Goal: Task Accomplishment & Management: Complete application form

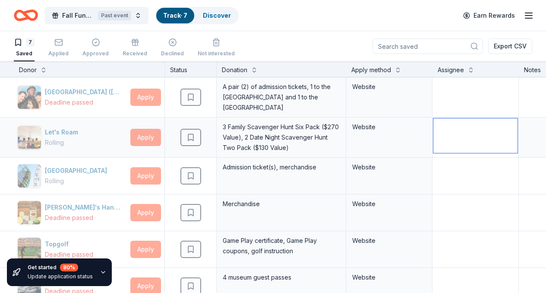
click at [442, 136] on textarea at bounding box center [475, 135] width 84 height 35
click at [62, 42] on icon "button" at bounding box center [58, 42] width 7 height 2
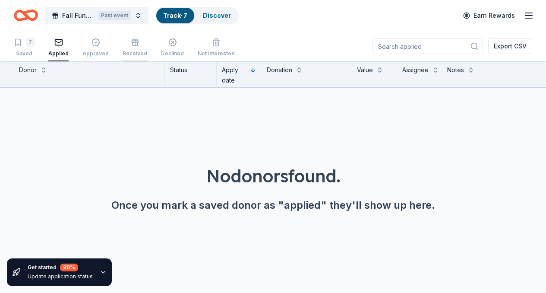
click at [132, 54] on div "Received" at bounding box center [135, 53] width 25 height 7
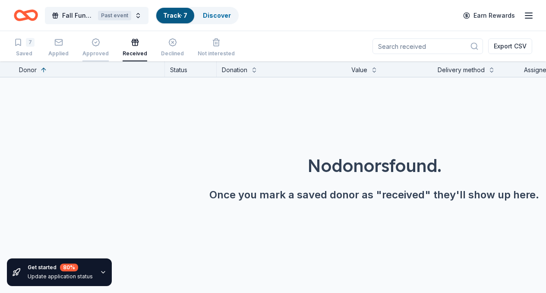
click at [104, 51] on div "Approved" at bounding box center [95, 53] width 26 height 7
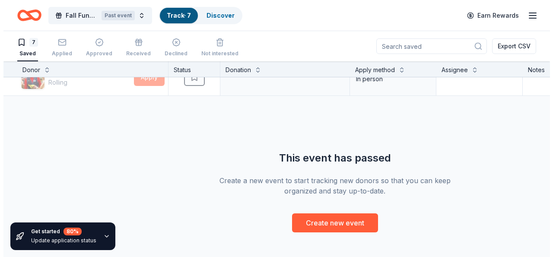
scroll to position [248, 0]
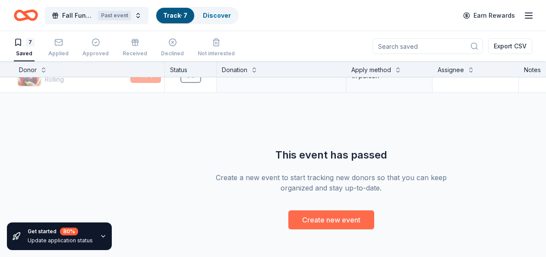
click at [340, 219] on button "Create new event" at bounding box center [331, 219] width 86 height 19
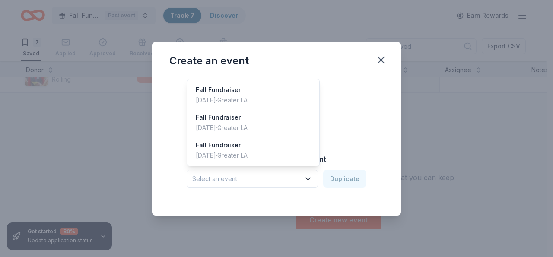
click at [311, 176] on icon "button" at bounding box center [307, 178] width 9 height 9
click at [237, 93] on div "Fall Fundraiser" at bounding box center [222, 90] width 52 height 10
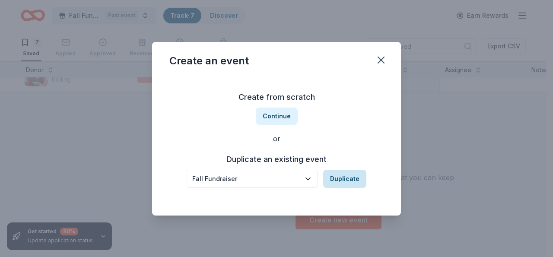
click at [344, 177] on button "Duplicate" at bounding box center [344, 179] width 43 height 18
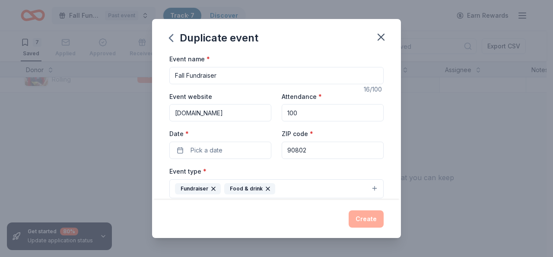
click at [363, 221] on div "Create" at bounding box center [276, 218] width 214 height 17
click at [328, 186] on button "Fundraiser Food & drink" at bounding box center [276, 188] width 214 height 19
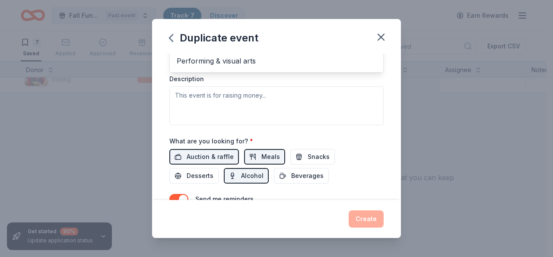
scroll to position [225, 0]
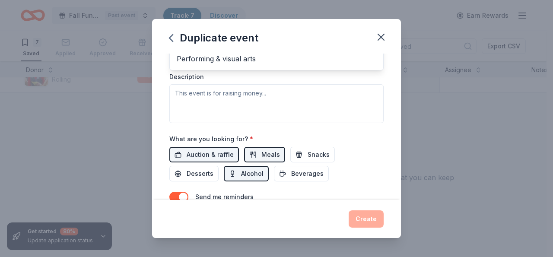
click at [211, 152] on div "Event name * Fall Fundraiser 16 /100 Event website www.ucodic.org Attendance * …" at bounding box center [276, 28] width 214 height 400
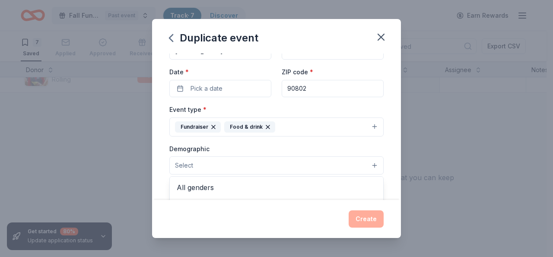
click at [369, 163] on button "Select" at bounding box center [276, 165] width 214 height 18
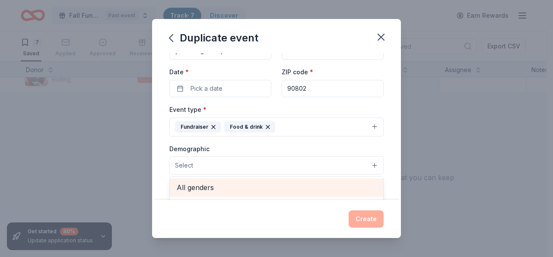
click at [270, 192] on span "All genders" at bounding box center [276, 187] width 199 height 11
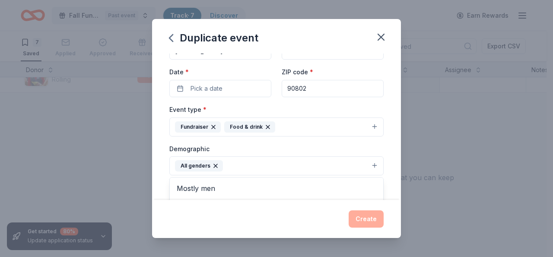
click at [363, 220] on div "Duplicate event Event name * Fall Fundraiser 16 /100 Event website www.ucodic.o…" at bounding box center [276, 128] width 249 height 219
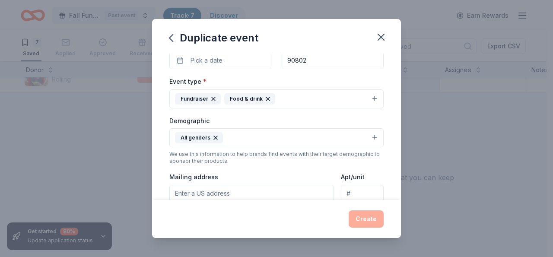
scroll to position [100, 0]
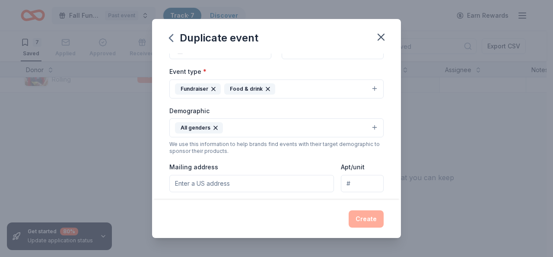
click at [215, 183] on input "Mailing address" at bounding box center [251, 183] width 164 height 17
type input "241 Cedar Ave"
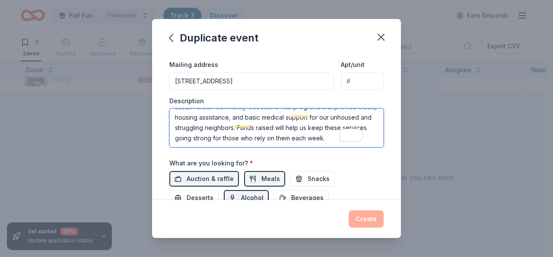
scroll to position [37, 0]
type textarea "The purpose of this fundraiser, Drop-in and Make a Difference, is to sustain Ur…"
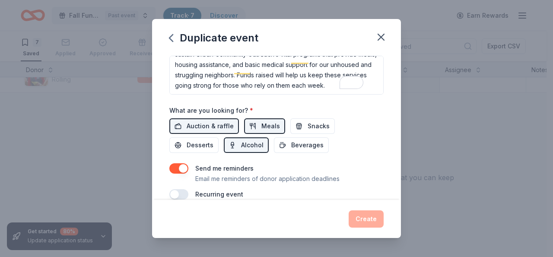
scroll to position [261, 0]
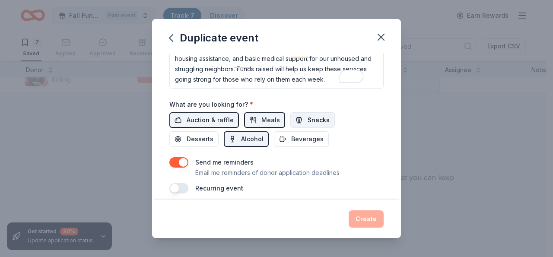
click at [309, 118] on span "Snacks" at bounding box center [318, 120] width 22 height 10
click at [302, 137] on span "Beverages" at bounding box center [307, 139] width 32 height 10
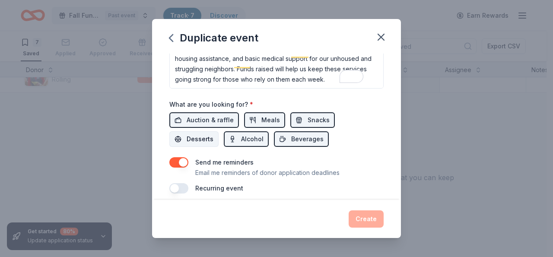
click at [195, 136] on span "Desserts" at bounding box center [199, 139] width 27 height 10
click at [365, 218] on div "Create" at bounding box center [276, 218] width 214 height 17
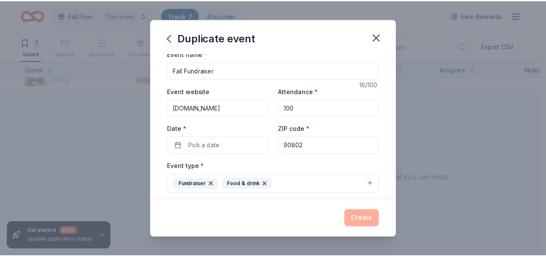
scroll to position [0, 0]
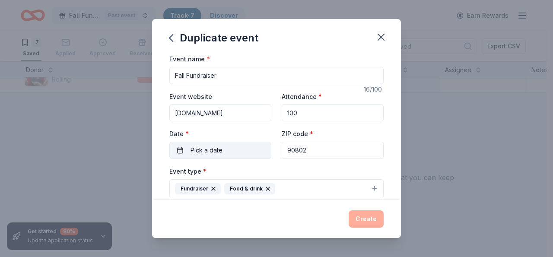
click at [181, 149] on button "Pick a date" at bounding box center [220, 150] width 102 height 17
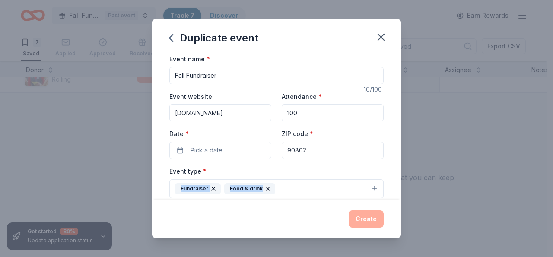
drag, startPoint x: 541, startPoint y: 174, endPoint x: 537, endPoint y: 187, distance: 13.9
click at [537, 187] on div "Duplicate event Event name * Fall Fundraiser 16 /100 Event website www.ucodic.o…" at bounding box center [276, 128] width 553 height 257
click at [432, 169] on div "Duplicate event Event name * Fall Fundraiser 16 /100 Event website www.ucodic.o…" at bounding box center [276, 128] width 553 height 257
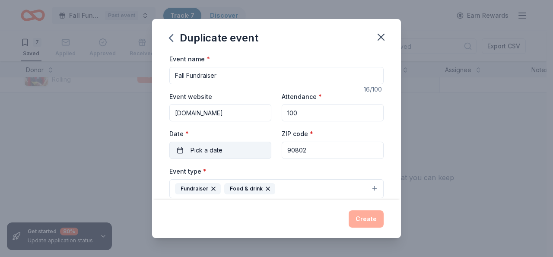
click at [181, 152] on button "Pick a date" at bounding box center [220, 150] width 102 height 17
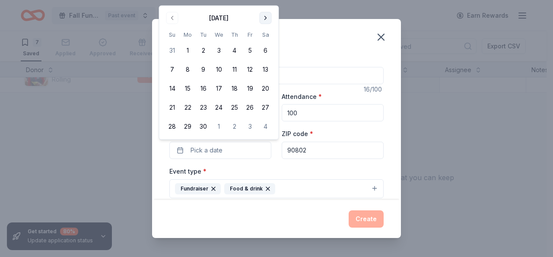
click at [267, 18] on button "Go to next month" at bounding box center [265, 18] width 12 height 12
click at [267, 51] on button "4" at bounding box center [266, 51] width 16 height 16
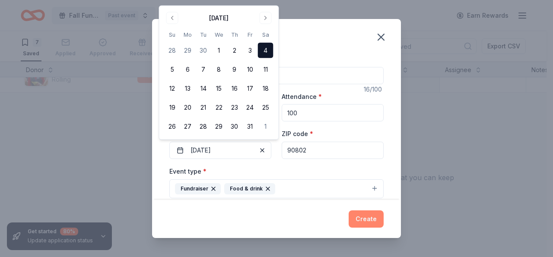
click at [375, 218] on button "Create" at bounding box center [365, 218] width 35 height 17
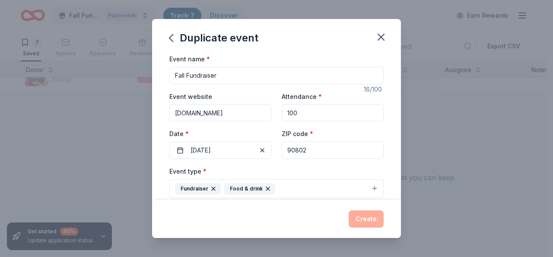
scroll to position [3, 0]
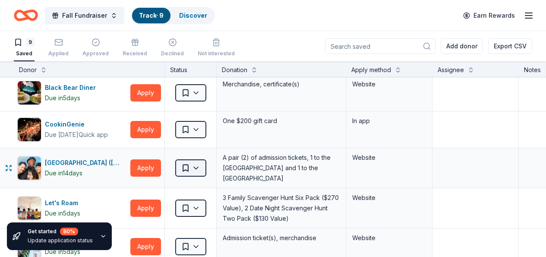
click at [203, 166] on html "Fall Fundraiser Track · 9 Discover Earn Rewards 9 Saved Applied Approved Receiv…" at bounding box center [273, 128] width 546 height 257
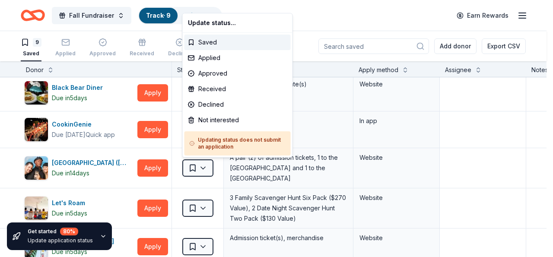
click at [491, 129] on html "Fall Fundraiser Track · 9 Discover Earn Rewards 9 Saved Applied Approved Receiv…" at bounding box center [276, 128] width 553 height 257
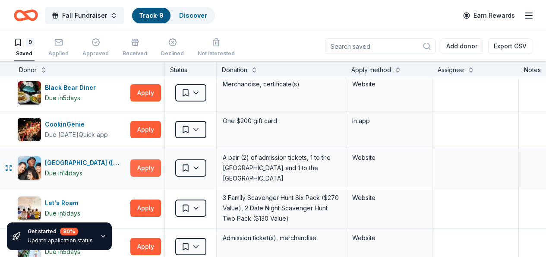
click at [158, 169] on button "Apply" at bounding box center [145, 167] width 31 height 17
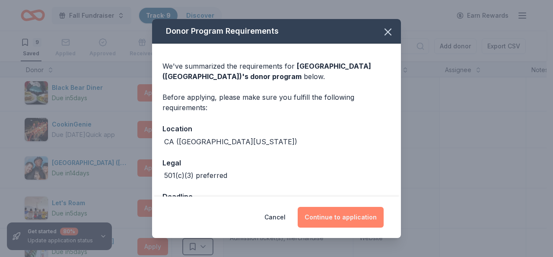
click at [342, 218] on button "Continue to application" at bounding box center [340, 217] width 86 height 21
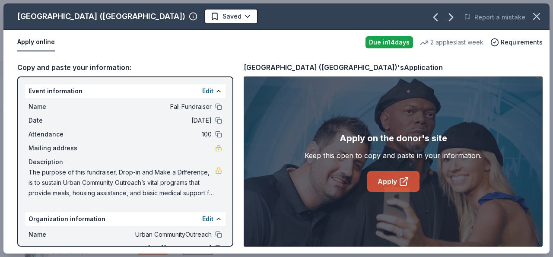
click at [387, 180] on link "Apply" at bounding box center [393, 181] width 52 height 21
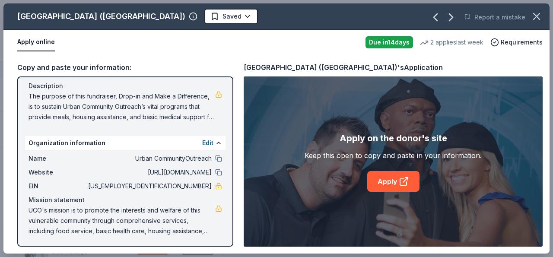
scroll to position [77, 0]
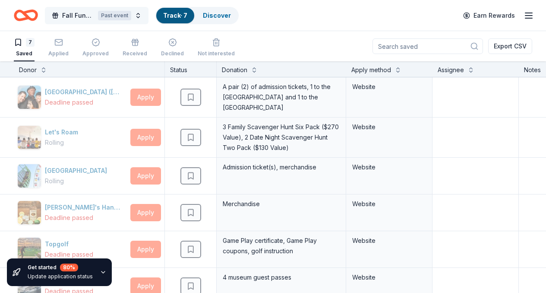
click at [86, 14] on span "Fall Fundraiser" at bounding box center [78, 15] width 32 height 10
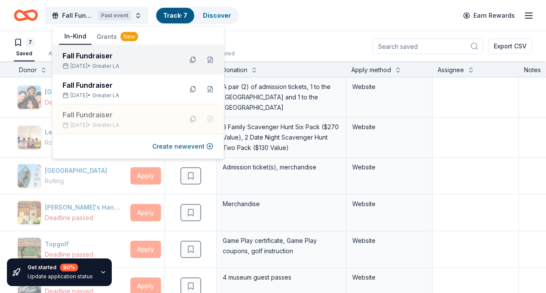
click at [86, 57] on div "Fall Fundraiser" at bounding box center [119, 56] width 113 height 10
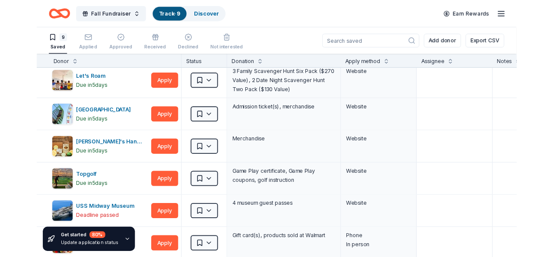
scroll to position [118, 0]
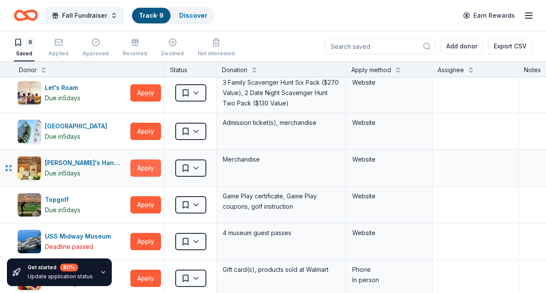
click at [159, 163] on button "Apply" at bounding box center [145, 167] width 31 height 17
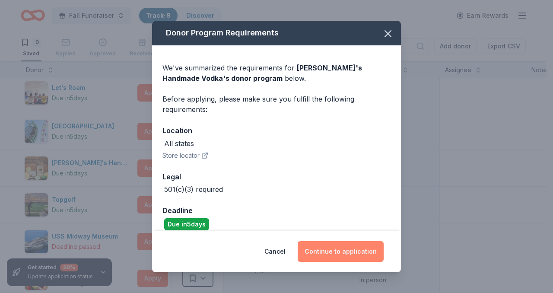
click at [348, 247] on button "Continue to application" at bounding box center [340, 251] width 86 height 21
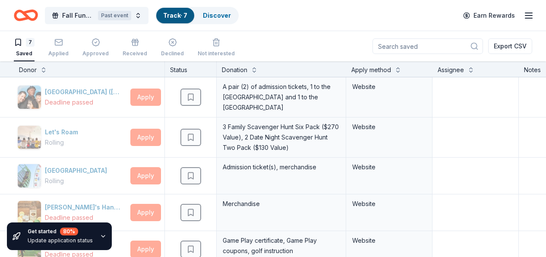
click at [35, 42] on div "7" at bounding box center [30, 42] width 9 height 9
click at [35, 54] on div "Saved" at bounding box center [24, 53] width 21 height 7
click at [22, 41] on icon "button" at bounding box center [18, 42] width 9 height 9
click at [35, 38] on div "7" at bounding box center [30, 42] width 9 height 9
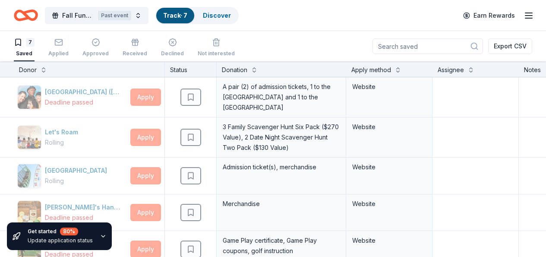
click at [101, 236] on icon "button" at bounding box center [103, 236] width 7 height 7
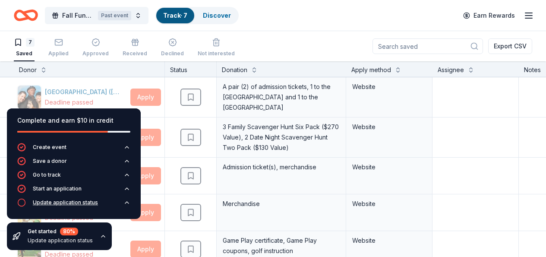
click at [91, 203] on div "Update application status" at bounding box center [65, 202] width 65 height 7
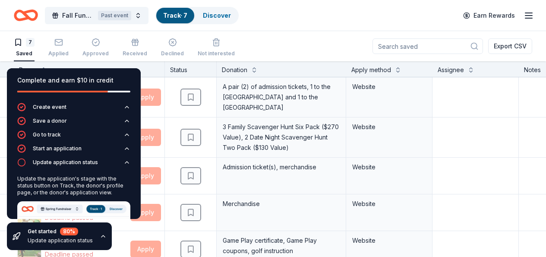
click at [187, 15] on link "Track · 7" at bounding box center [175, 15] width 24 height 7
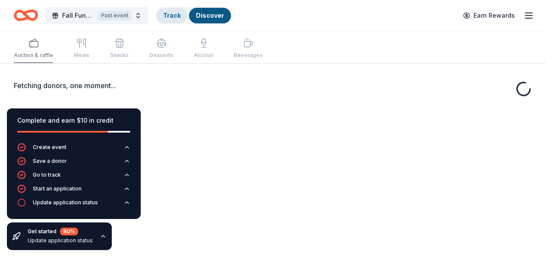
click at [187, 13] on div "Track" at bounding box center [171, 16] width 31 height 16
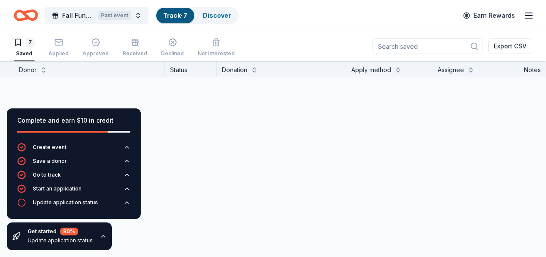
scroll to position [0, 0]
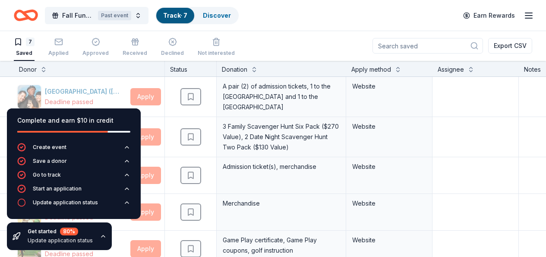
click at [194, 14] on div "Track · 7" at bounding box center [175, 16] width 38 height 16
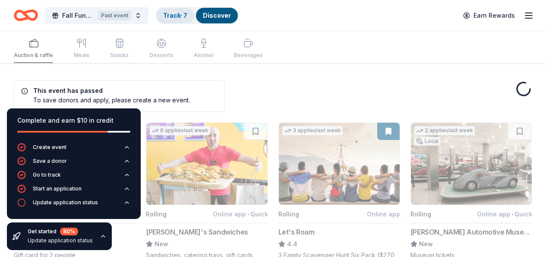
click at [186, 12] on link "Track · 7" at bounding box center [175, 15] width 24 height 7
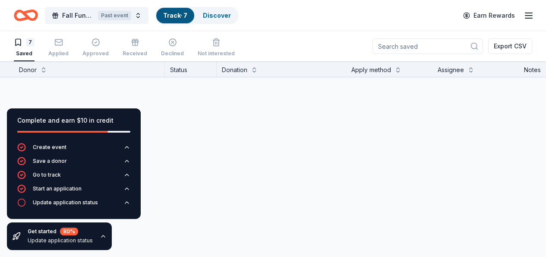
scroll to position [0, 0]
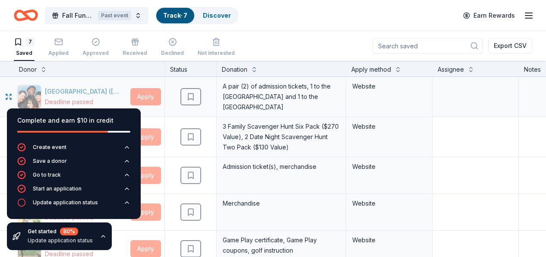
click at [288, 78] on div "A pair (2) of admission tickets, 1 to the [GEOGRAPHIC_DATA] and 1 to the [GEOGR…" at bounding box center [282, 97] width 130 height 40
click at [184, 15] on link "Track · 7" at bounding box center [175, 15] width 24 height 7
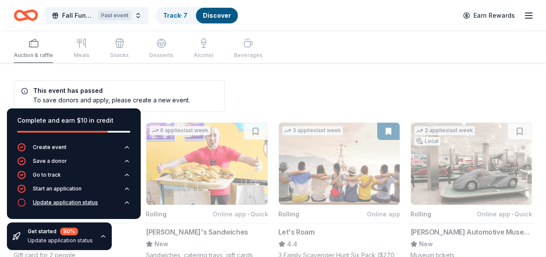
click at [125, 201] on icon "button" at bounding box center [126, 202] width 7 height 7
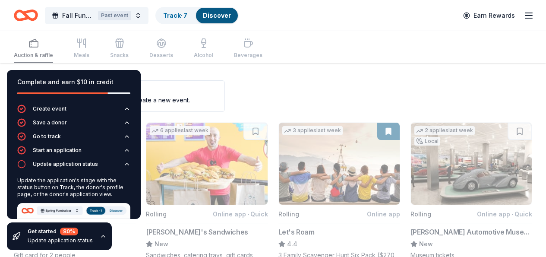
click at [88, 209] on img at bounding box center [73, 248] width 113 height 91
click at [181, 98] on div "To save donors and apply, please create a new event." at bounding box center [105, 99] width 169 height 9
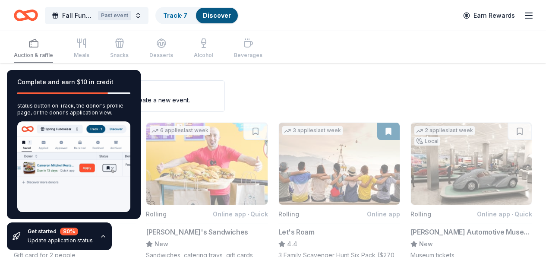
scroll to position [83, 0]
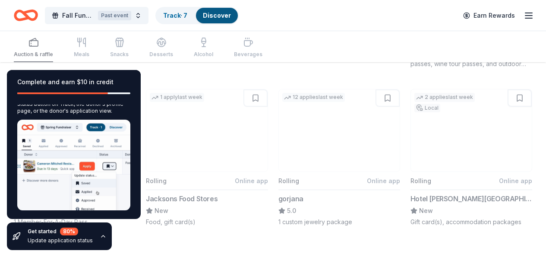
scroll to position [698, 0]
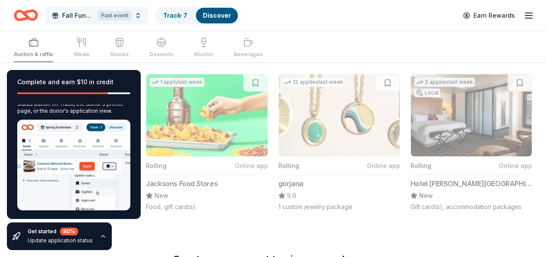
click at [76, 14] on span "Fall Fundraiser" at bounding box center [78, 15] width 32 height 10
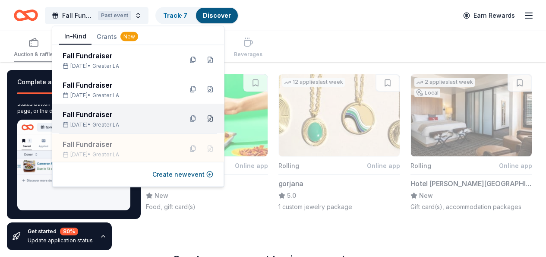
click at [203, 120] on button at bounding box center [210, 119] width 14 height 14
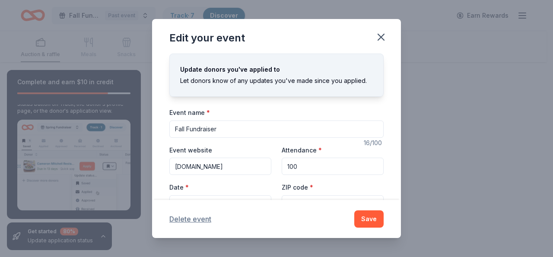
click at [175, 222] on button "Delete event" at bounding box center [190, 219] width 42 height 10
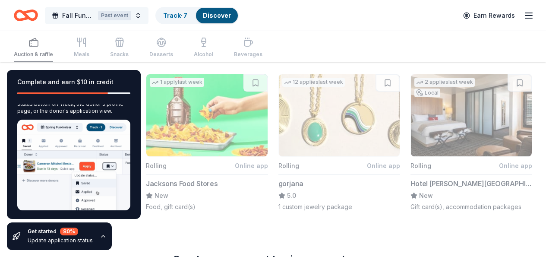
click at [76, 13] on span "Fall Fundraiser" at bounding box center [78, 15] width 32 height 10
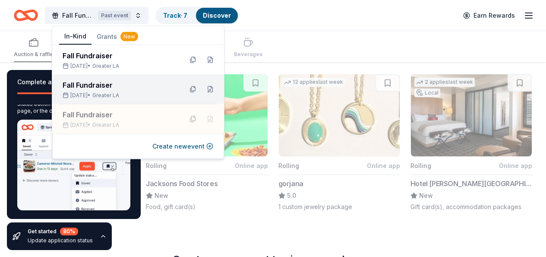
click at [150, 94] on div "Oct 04, 2025 • Greater LA" at bounding box center [119, 95] width 113 height 7
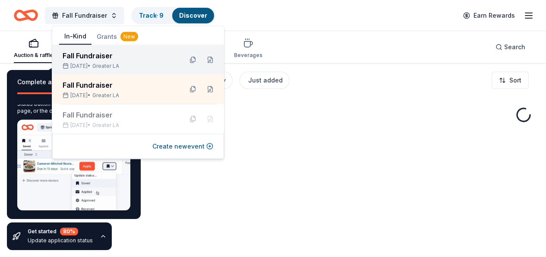
click at [119, 63] on span "Greater LA" at bounding box center [105, 66] width 27 height 7
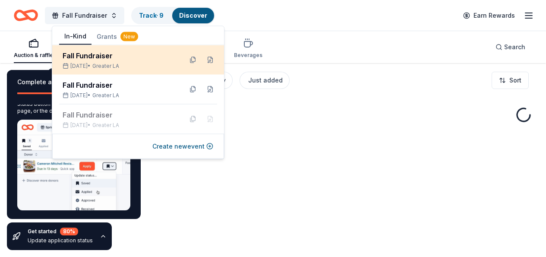
click at [119, 64] on span "Greater LA" at bounding box center [105, 66] width 27 height 7
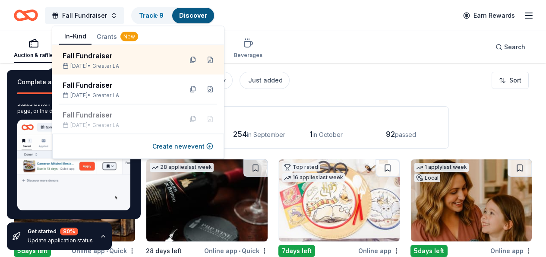
click at [333, 97] on div "Filter 2 Application methods Causes Eligibility Just added Sort" at bounding box center [273, 80] width 546 height 35
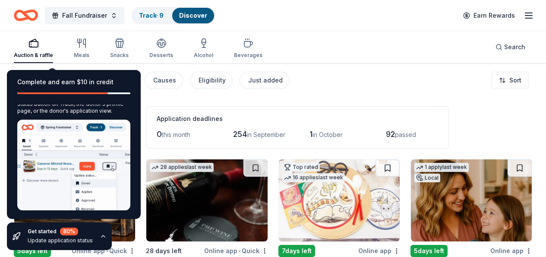
click at [101, 235] on icon "button" at bounding box center [103, 236] width 7 height 7
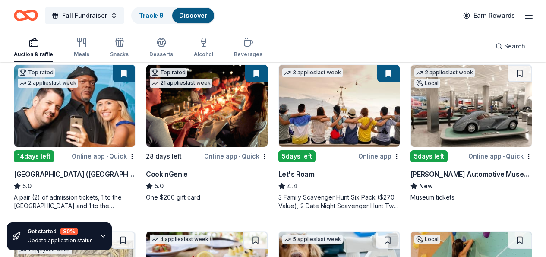
scroll to position [265, 0]
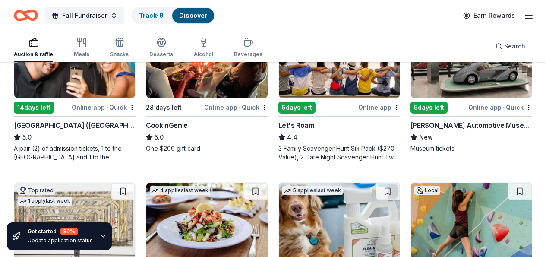
scroll to position [316, 0]
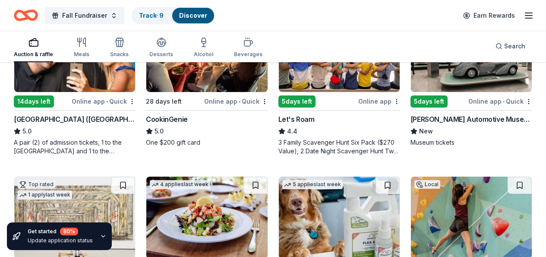
click at [468, 107] on div "Online app • Quick" at bounding box center [500, 101] width 64 height 11
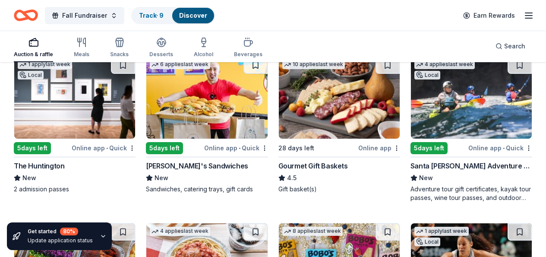
scroll to position [920, 0]
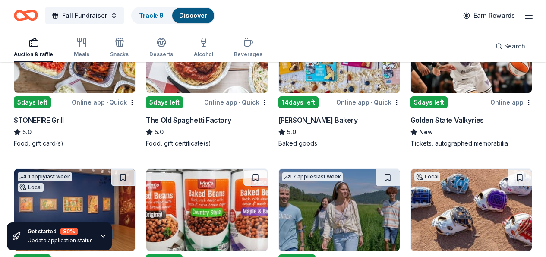
scroll to position [1128, 0]
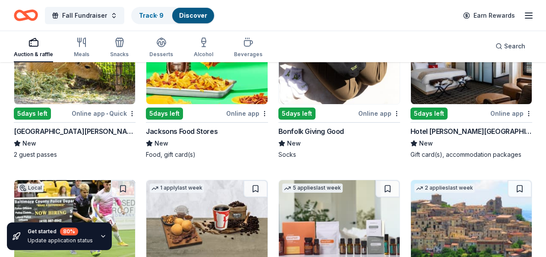
scroll to position [2080, 0]
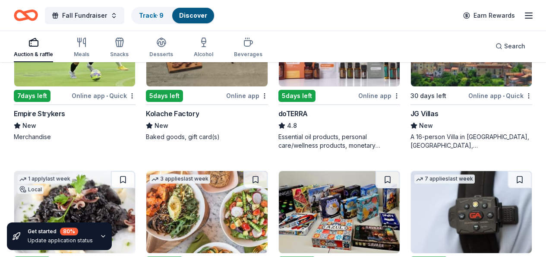
scroll to position [2244, 0]
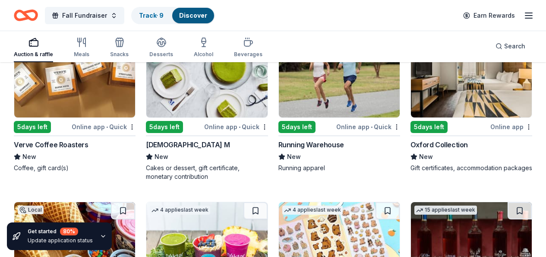
scroll to position [2918, 0]
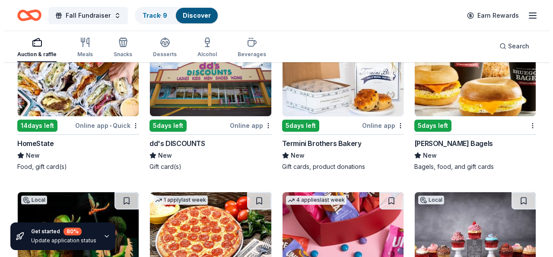
scroll to position [3234, 0]
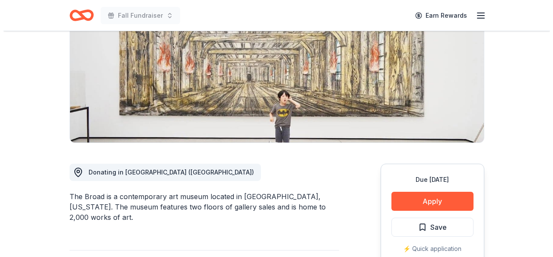
scroll to position [130, 0]
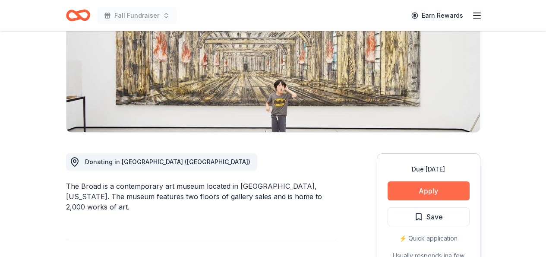
click at [440, 190] on button "Apply" at bounding box center [429, 190] width 82 height 19
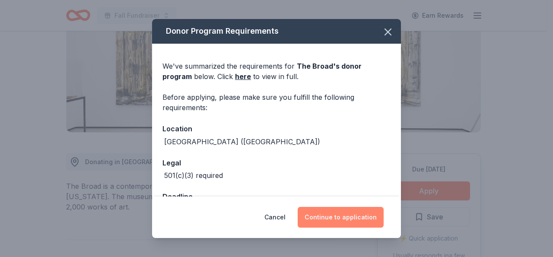
click at [351, 219] on button "Continue to application" at bounding box center [340, 217] width 86 height 21
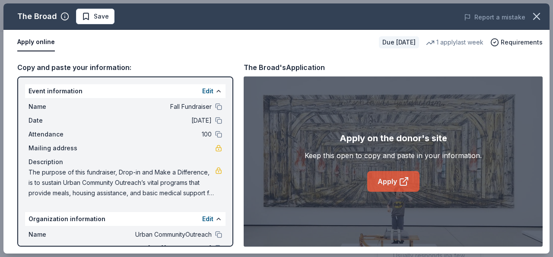
click at [386, 181] on link "Apply" at bounding box center [393, 181] width 52 height 21
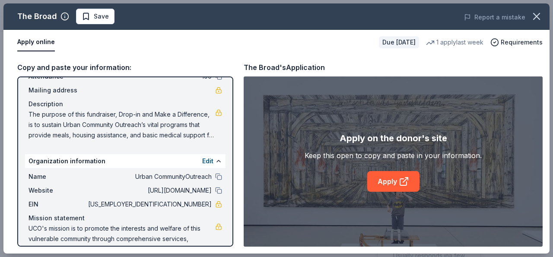
scroll to position [77, 0]
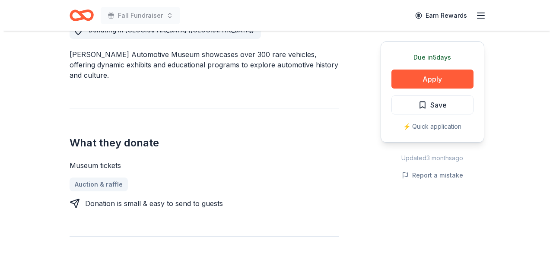
scroll to position [262, 0]
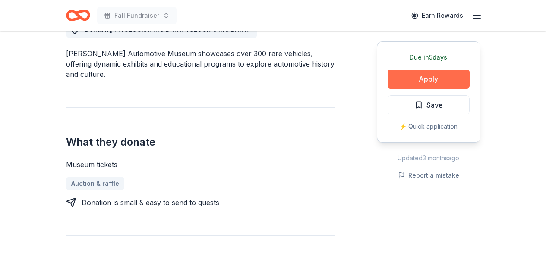
click at [417, 79] on button "Apply" at bounding box center [429, 79] width 82 height 19
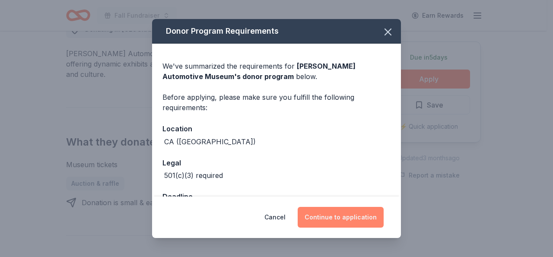
click at [333, 211] on button "Continue to application" at bounding box center [340, 217] width 86 height 21
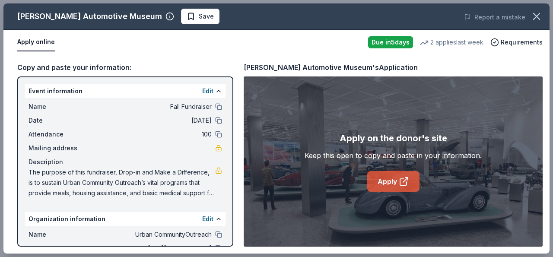
click at [393, 179] on link "Apply" at bounding box center [393, 181] width 52 height 21
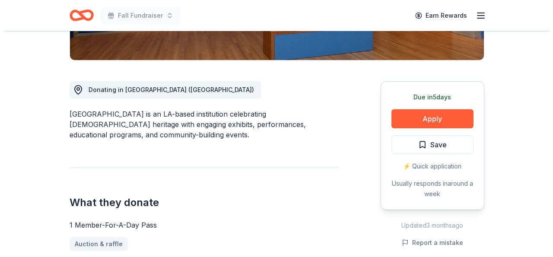
scroll to position [212, 0]
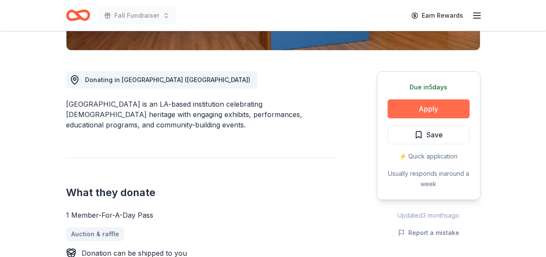
click at [416, 105] on button "Apply" at bounding box center [429, 108] width 82 height 19
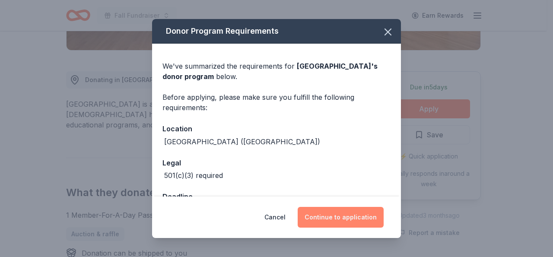
click at [347, 221] on button "Continue to application" at bounding box center [340, 217] width 86 height 21
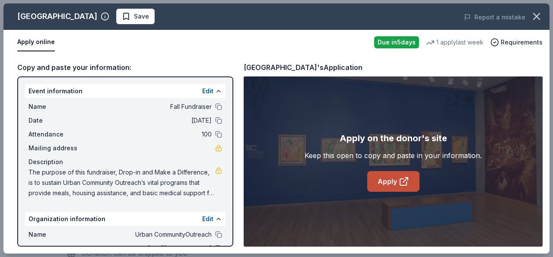
click at [383, 180] on link "Apply" at bounding box center [393, 181] width 52 height 21
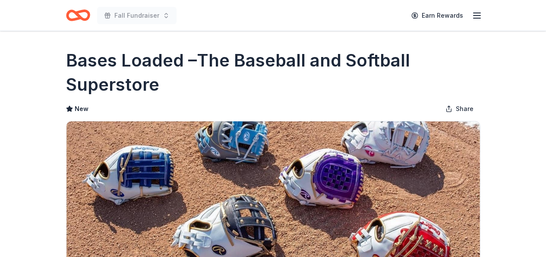
click at [189, 147] on img at bounding box center [273, 203] width 414 height 165
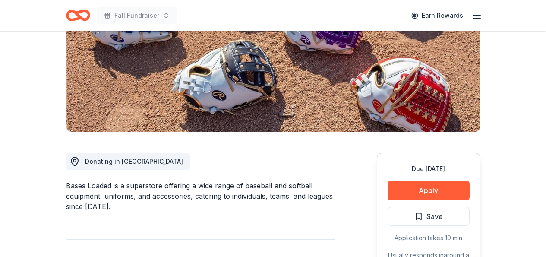
scroll to position [171, 0]
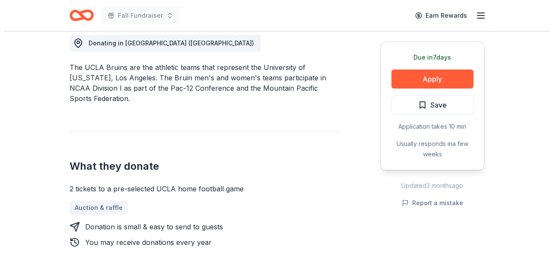
scroll to position [259, 0]
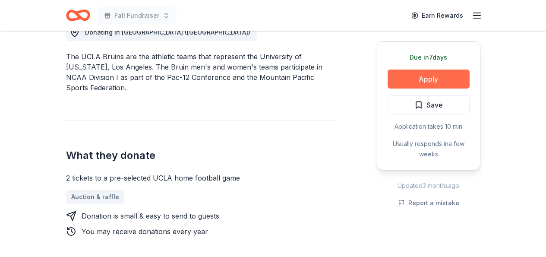
click at [439, 80] on button "Apply" at bounding box center [429, 79] width 82 height 19
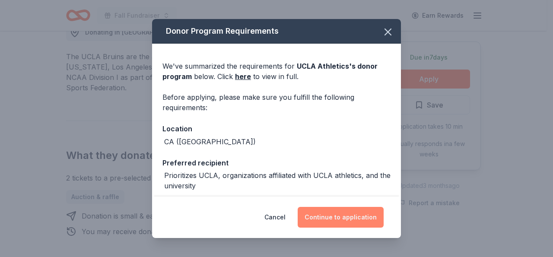
click at [371, 217] on button "Continue to application" at bounding box center [340, 217] width 86 height 21
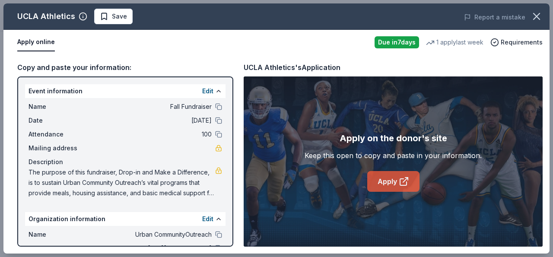
click at [385, 179] on link "Apply" at bounding box center [393, 181] width 52 height 21
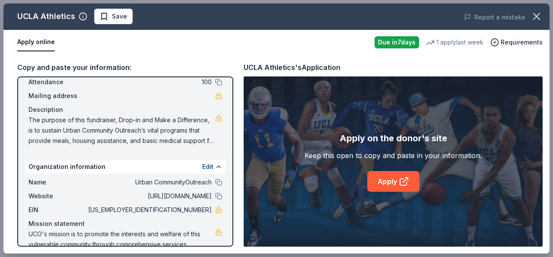
scroll to position [55, 0]
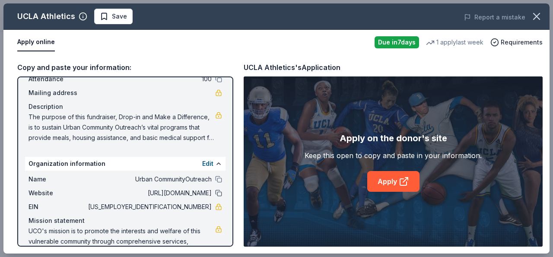
click at [215, 192] on button at bounding box center [218, 193] width 7 height 7
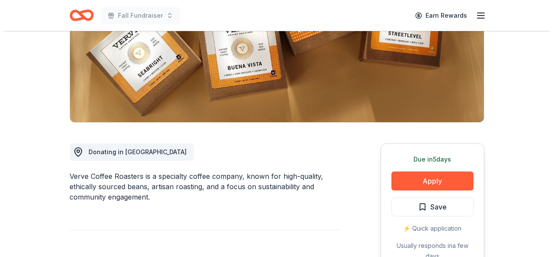
scroll to position [190, 0]
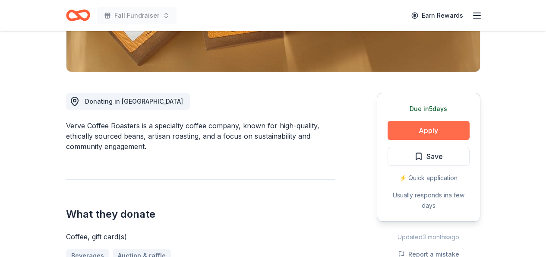
click at [447, 132] on button "Apply" at bounding box center [429, 130] width 82 height 19
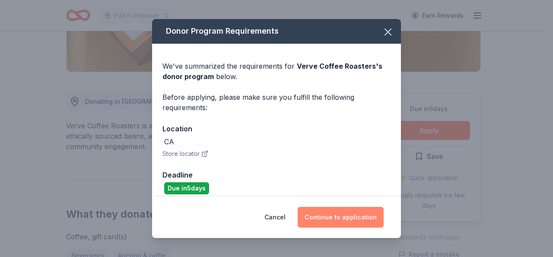
click at [360, 214] on button "Continue to application" at bounding box center [340, 217] width 86 height 21
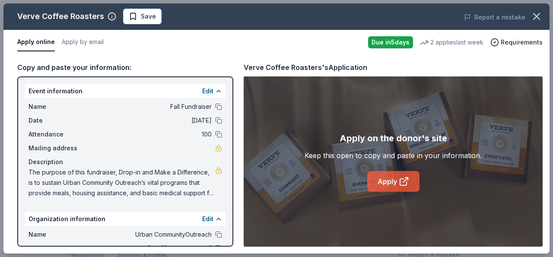
click at [378, 183] on link "Apply" at bounding box center [393, 181] width 52 height 21
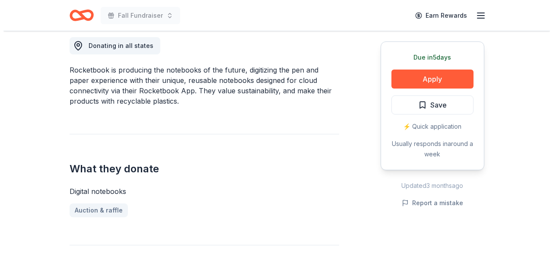
scroll to position [247, 0]
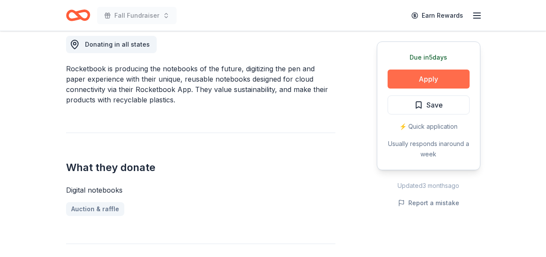
click at [445, 80] on button "Apply" at bounding box center [429, 79] width 82 height 19
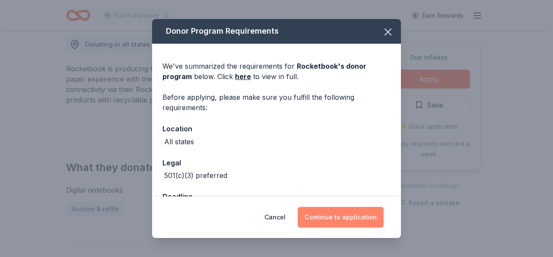
click at [335, 217] on button "Continue to application" at bounding box center [340, 217] width 86 height 21
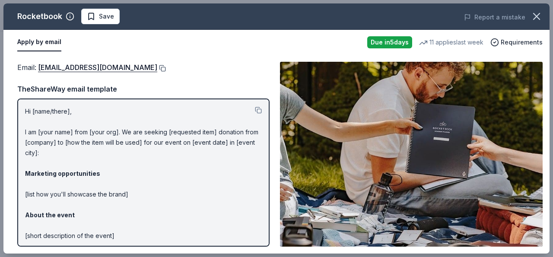
click at [166, 68] on button at bounding box center [161, 68] width 9 height 7
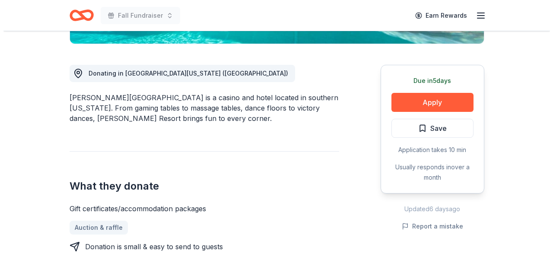
scroll to position [223, 0]
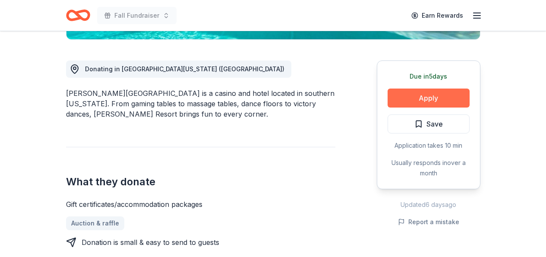
click at [436, 98] on button "Apply" at bounding box center [429, 97] width 82 height 19
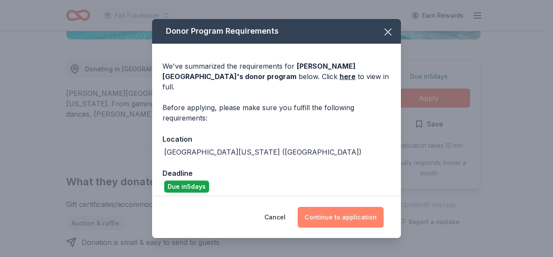
click at [348, 214] on button "Continue to application" at bounding box center [340, 217] width 86 height 21
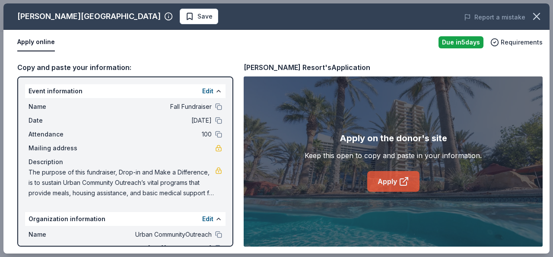
click at [382, 180] on link "Apply" at bounding box center [393, 181] width 52 height 21
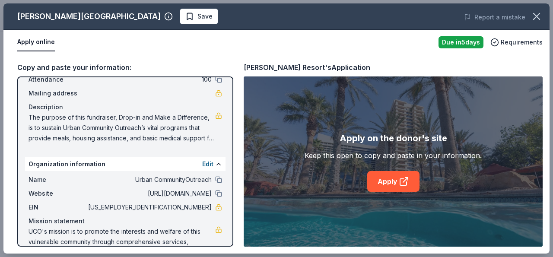
scroll to position [60, 0]
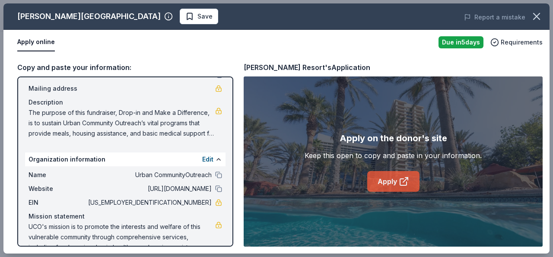
click at [388, 182] on link "Apply" at bounding box center [393, 181] width 52 height 21
